Goal: Transaction & Acquisition: Purchase product/service

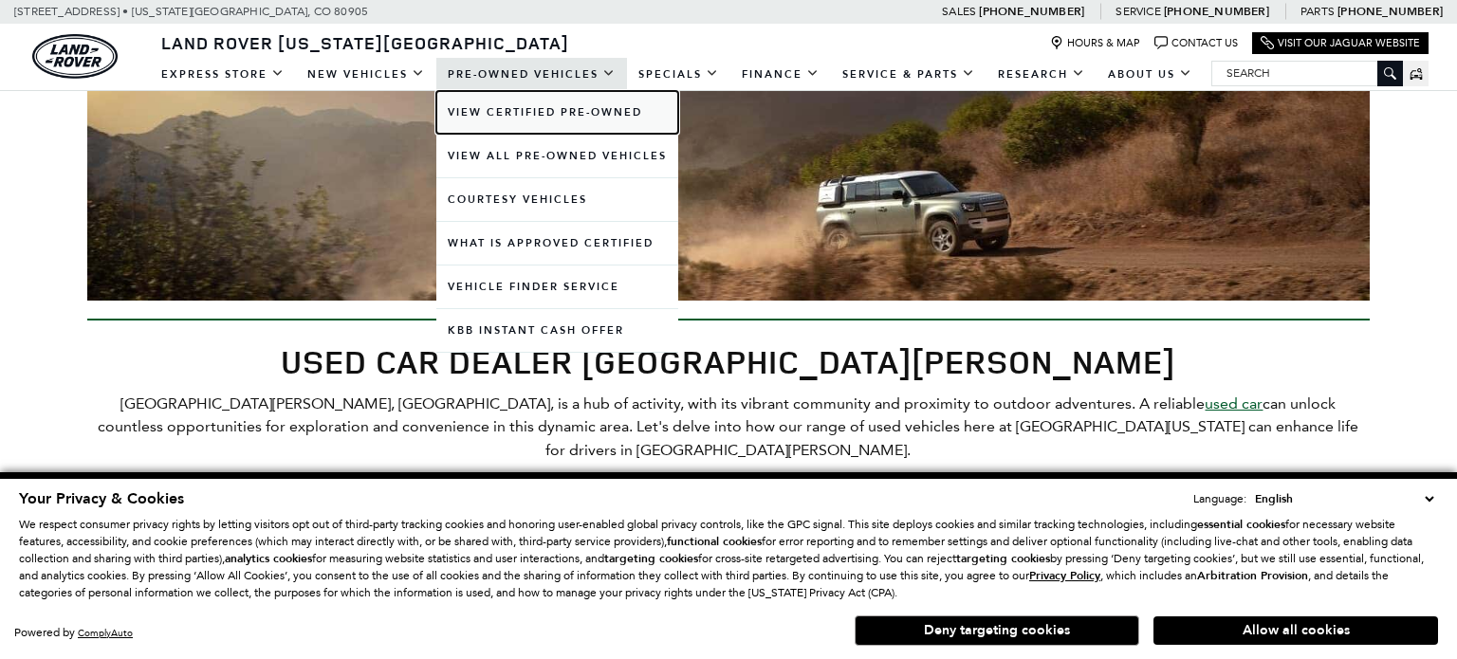
click at [600, 113] on link "View Certified Pre-Owned" at bounding box center [557, 112] width 242 height 43
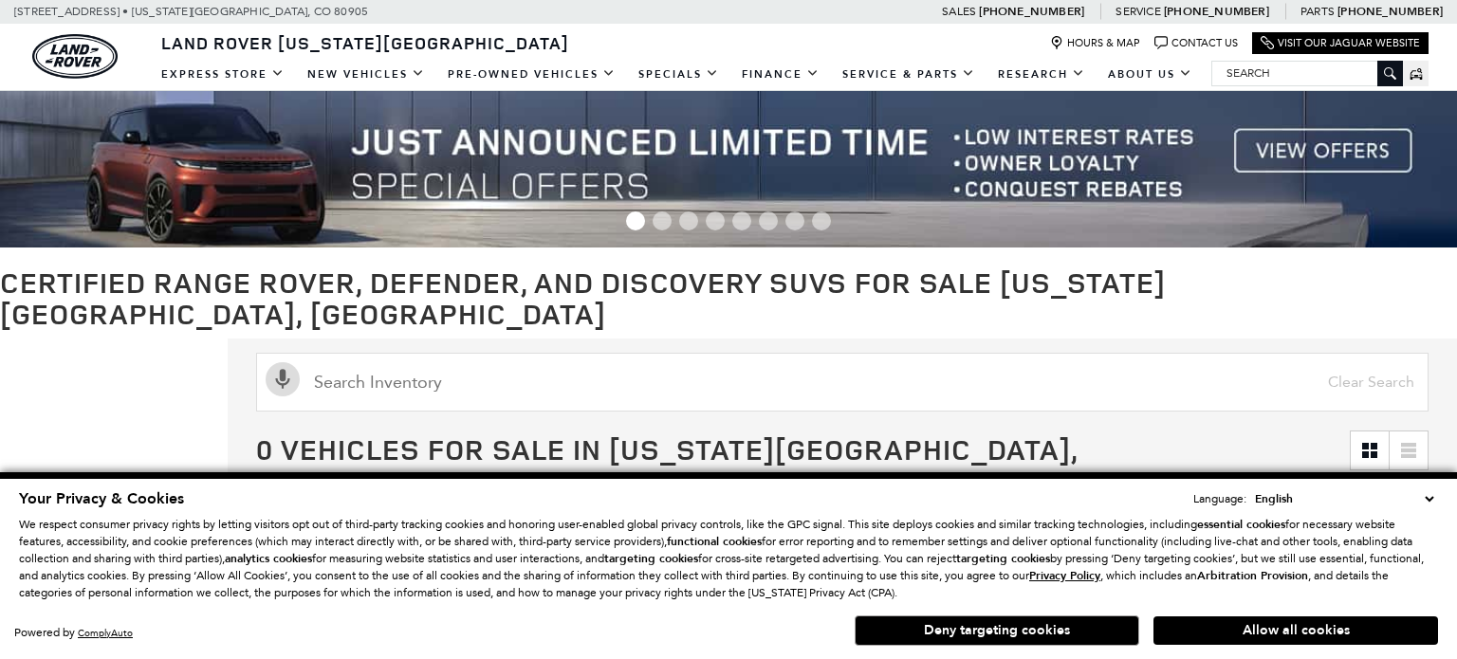
click at [1435, 502] on select "English Spanish / Español English / [GEOGRAPHIC_DATA] Korean / 한국어 Vietnamese /…" at bounding box center [1345, 499] width 188 height 19
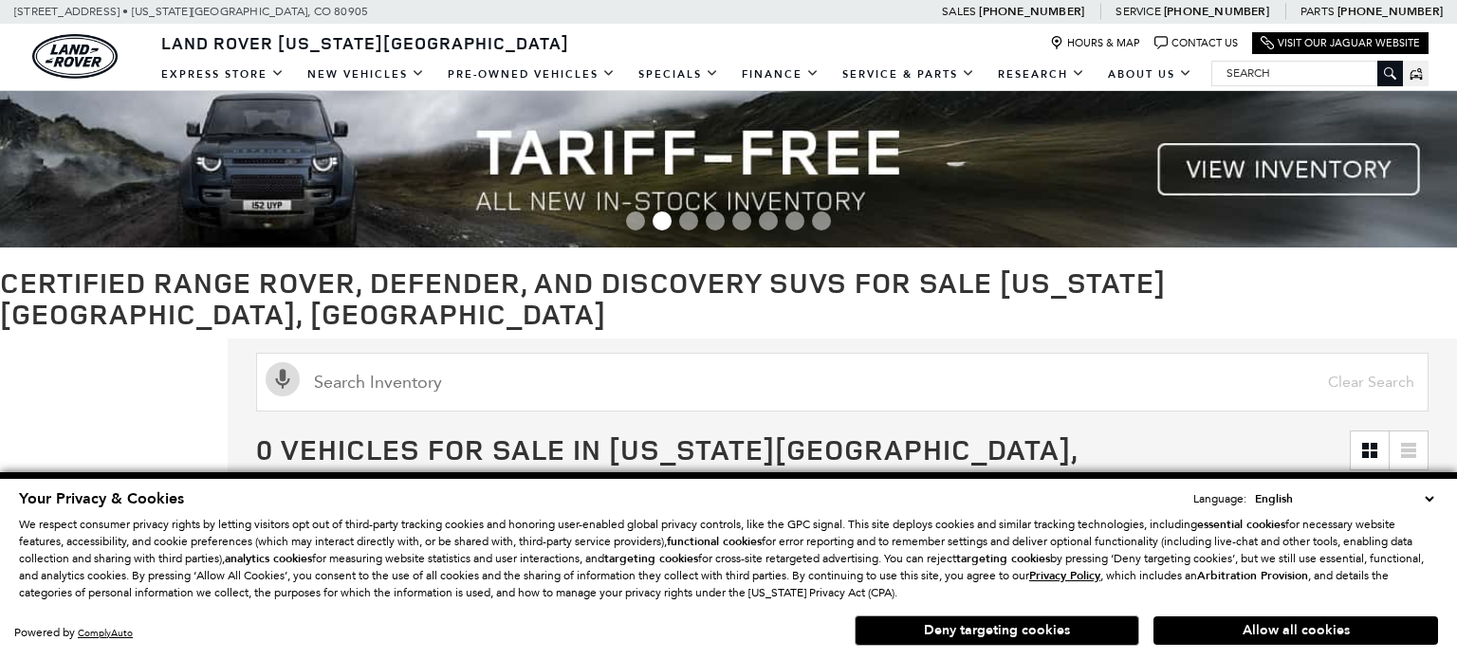
click at [1431, 500] on select "English Spanish / Español English / United Kingdom Korean / 한국어 Vietnamese / Ti…" at bounding box center [1345, 499] width 188 height 19
click at [1064, 627] on button "Deny targeting cookies" at bounding box center [997, 631] width 285 height 30
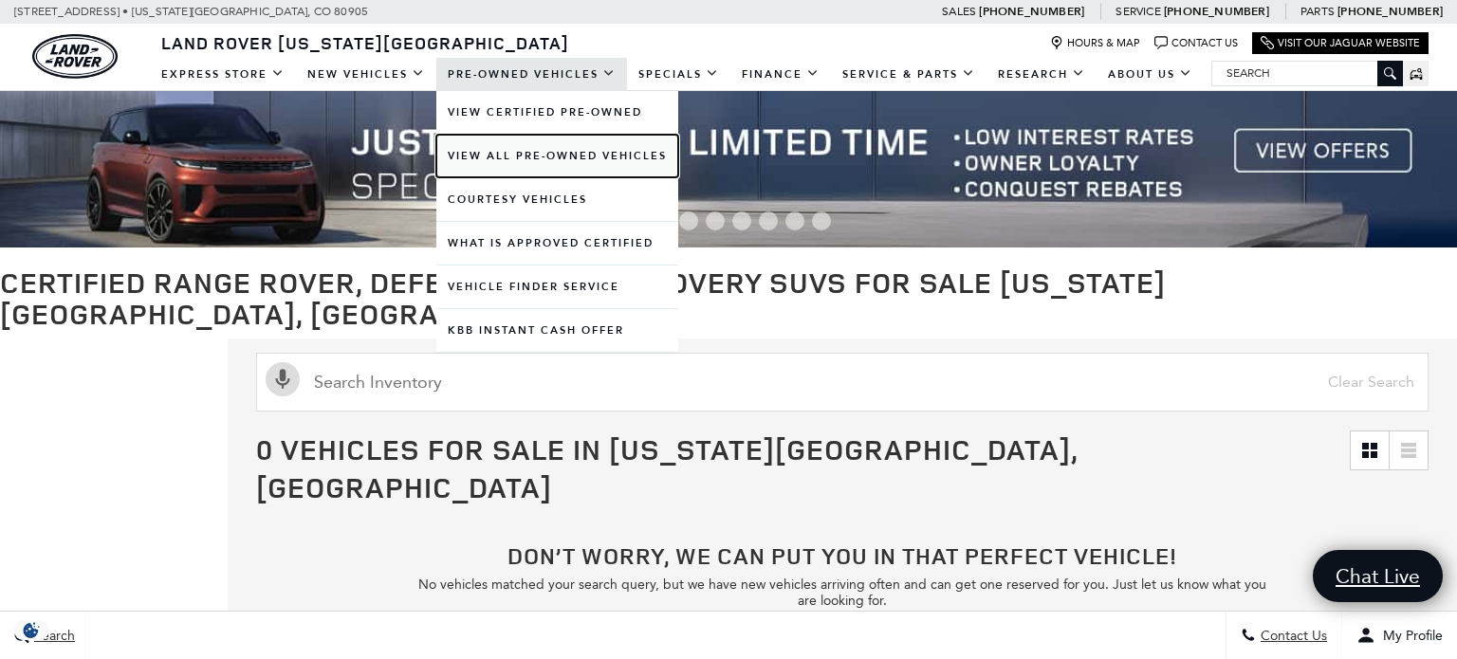
click at [610, 149] on link "View All Pre-Owned Vehicles" at bounding box center [557, 156] width 242 height 43
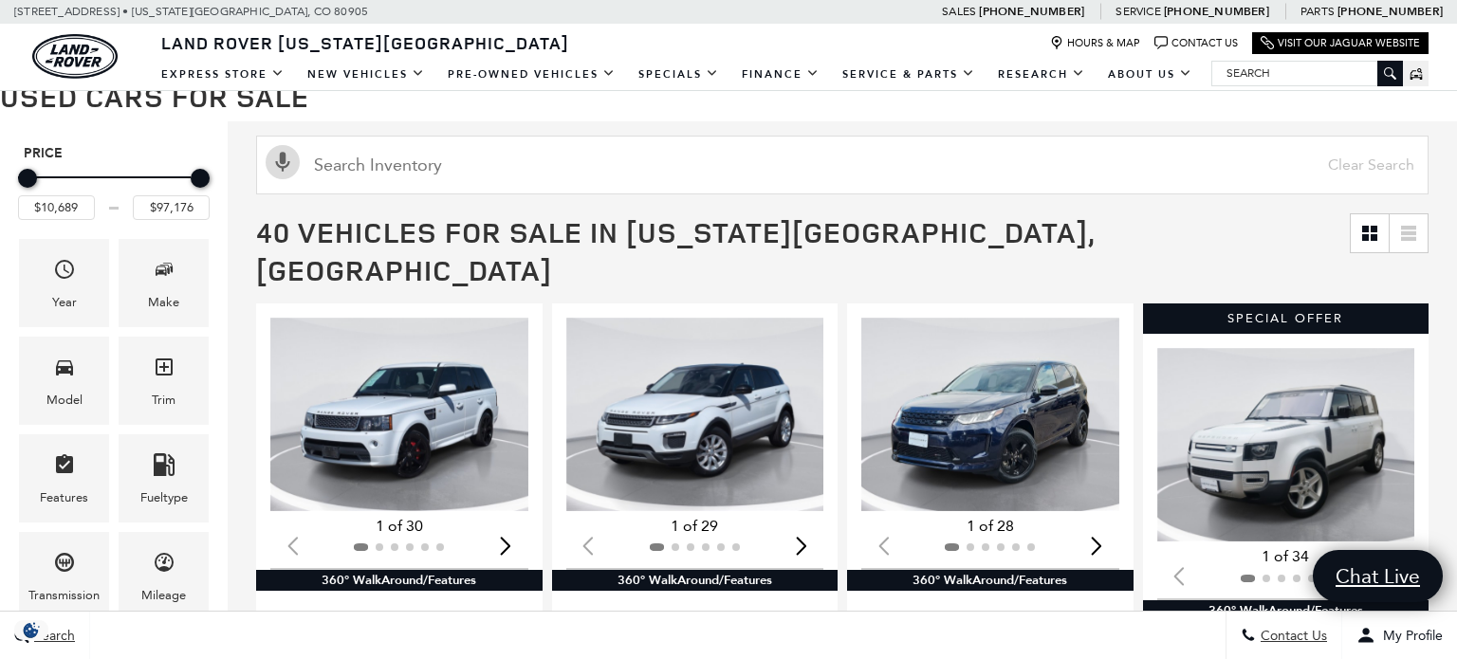
scroll to position [399, 0]
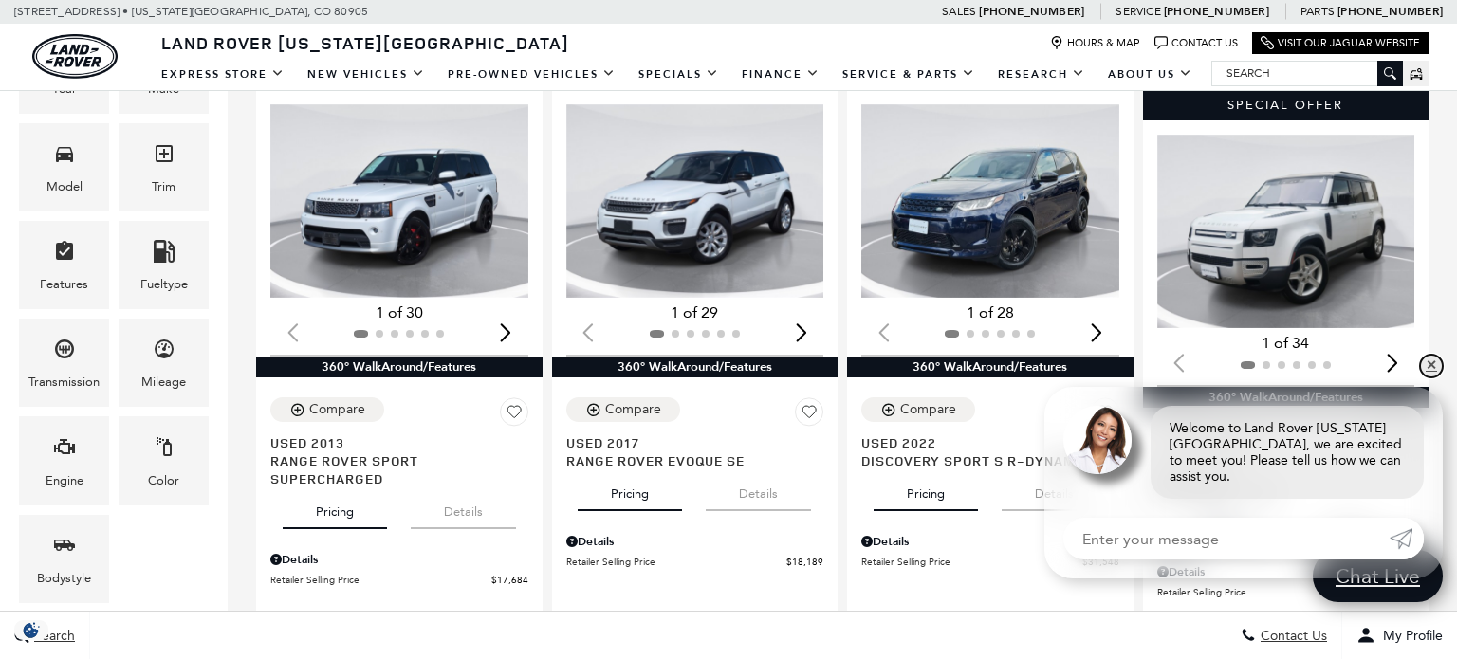
click at [1433, 378] on link "✕" at bounding box center [1431, 366] width 23 height 23
